Goal: Navigation & Orientation: Find specific page/section

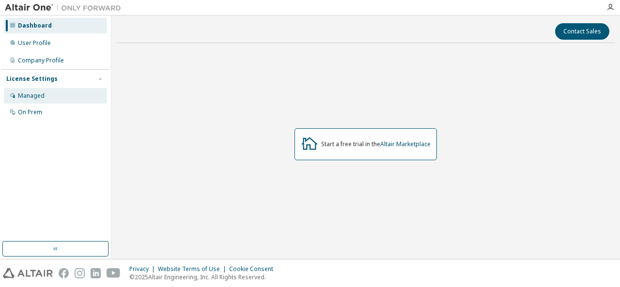
click at [39, 98] on div "Managed" at bounding box center [31, 96] width 27 height 8
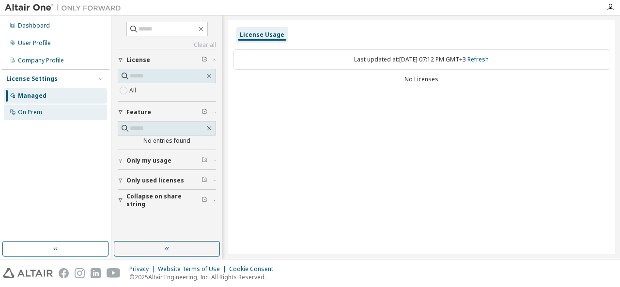
click at [36, 112] on div "On Prem" at bounding box center [30, 112] width 24 height 8
